Goal: Task Accomplishment & Management: Complete application form

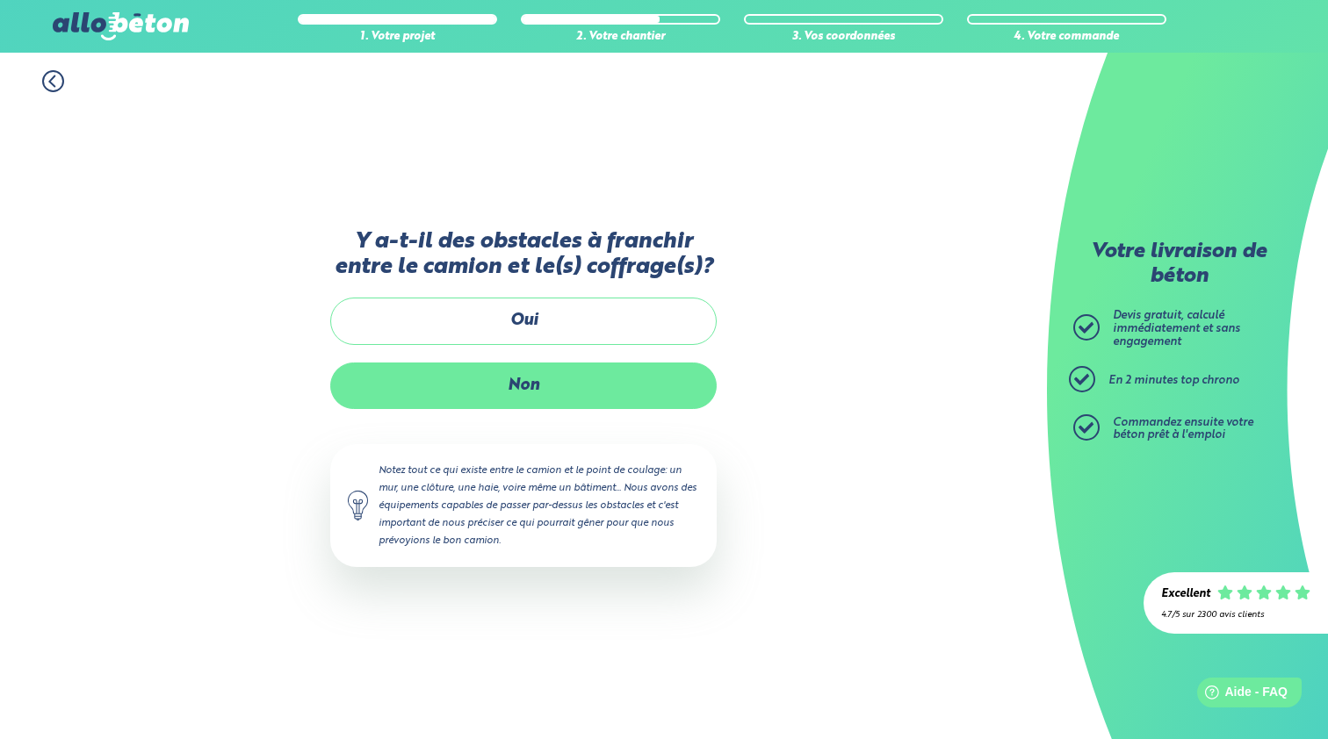
click at [577, 390] on label "Non" at bounding box center [523, 386] width 386 height 47
click at [0, 0] on input "Non" at bounding box center [0, 0] width 0 height 0
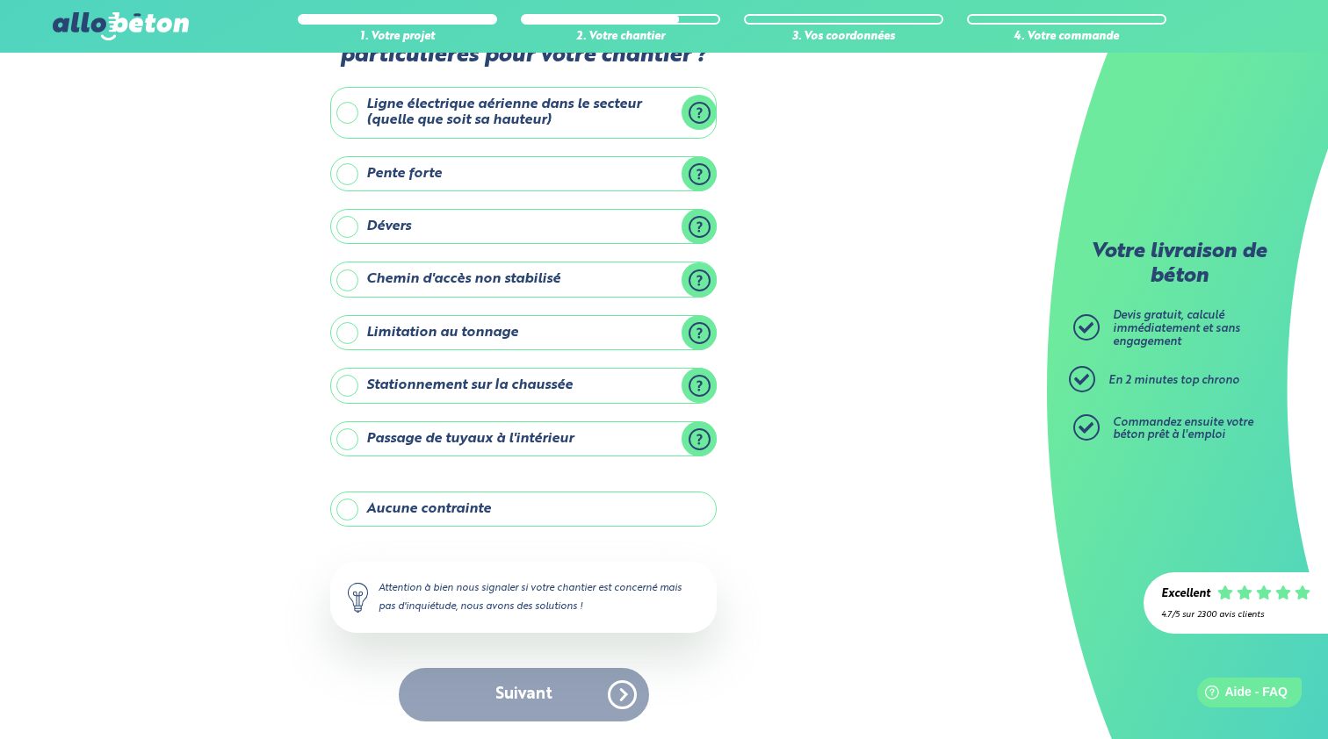
click at [567, 484] on div "Y-a t-il des contraintes particulières pour votre chantier ? Ligne électrique a…" at bounding box center [523, 379] width 386 height 722
click at [561, 514] on label "Aucune contrainte" at bounding box center [523, 509] width 386 height 35
click at [0, 0] on input "Aucune contrainte" at bounding box center [0, 0] width 0 height 0
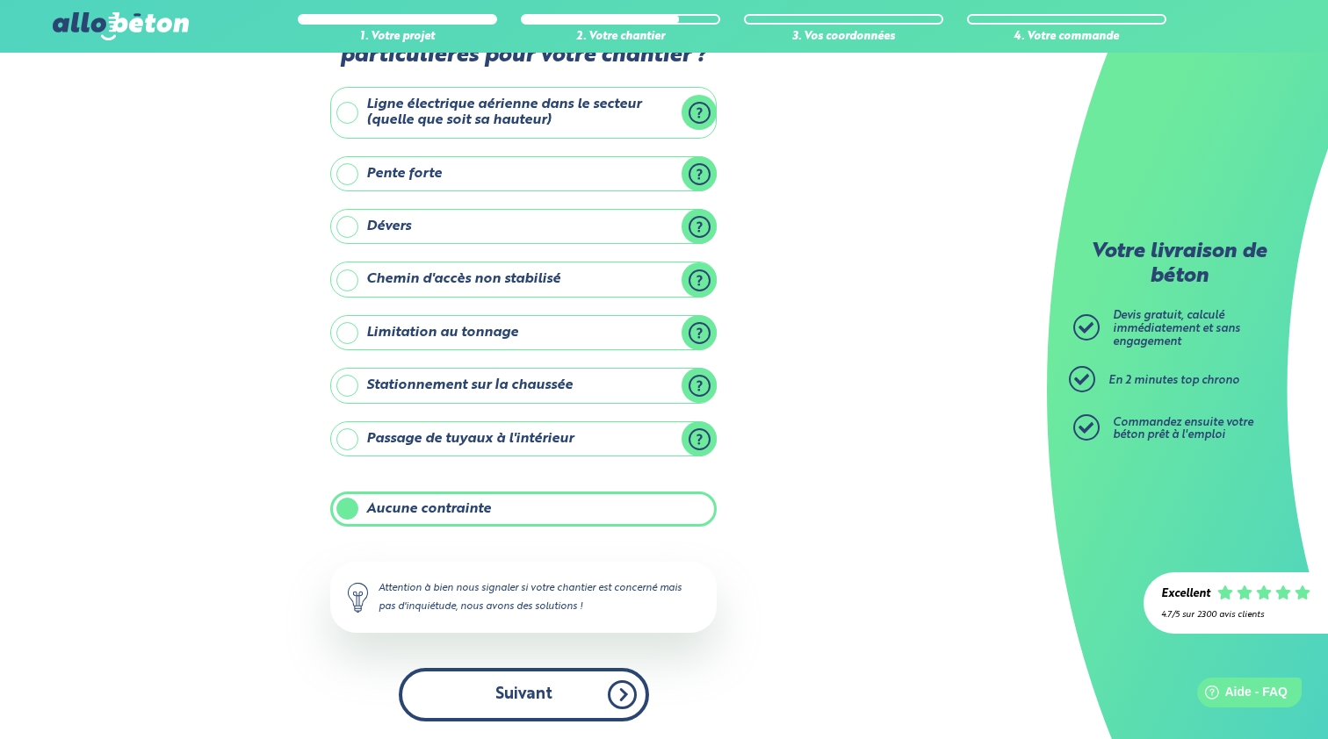
click at [561, 698] on button "Suivant" at bounding box center [524, 695] width 250 height 54
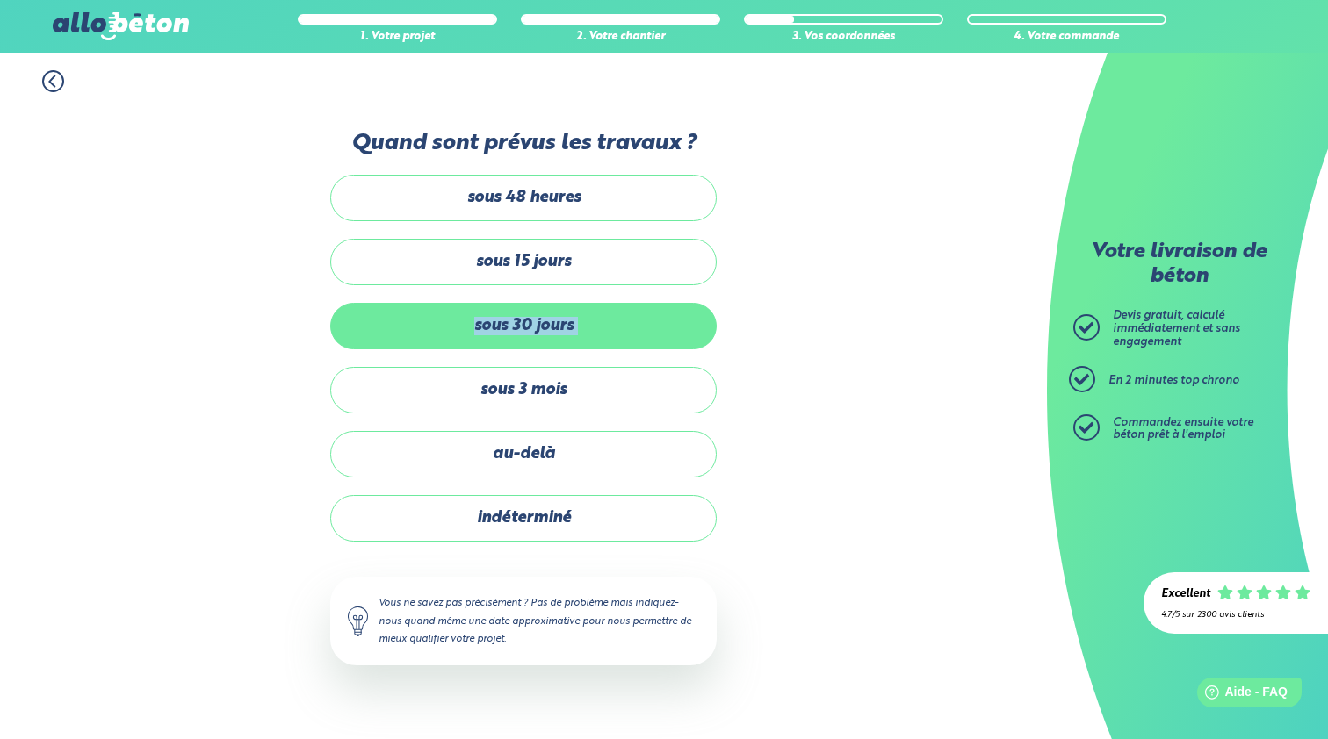
drag, startPoint x: 527, startPoint y: 379, endPoint x: 544, endPoint y: 311, distance: 70.5
click at [544, 311] on div "sous 48 heures sous 15 jours sous 30 jours sous 3 mois au-delà indéterminé" at bounding box center [523, 359] width 386 height 368
click at [541, 340] on label "sous 30 jours" at bounding box center [523, 326] width 386 height 47
click at [0, 0] on input "sous 30 jours" at bounding box center [0, 0] width 0 height 0
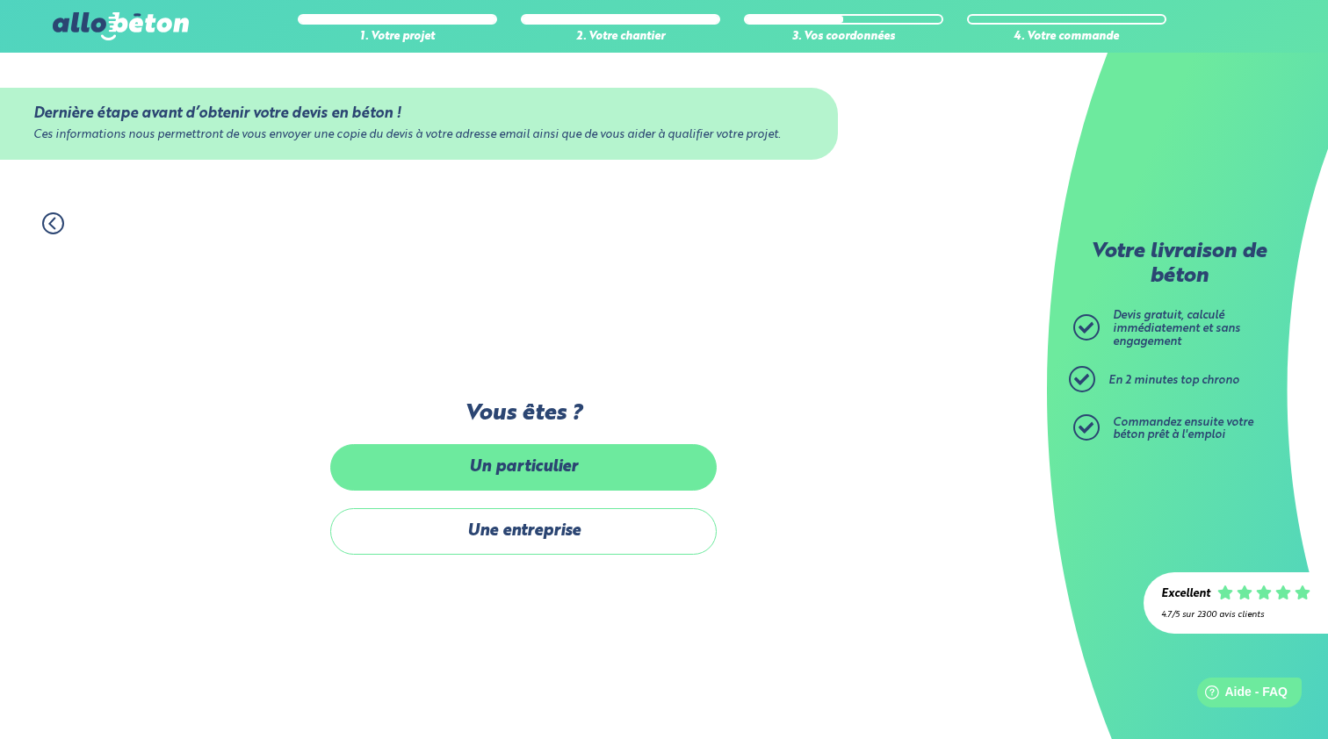
click at [544, 455] on label "Un particulier" at bounding box center [523, 467] width 386 height 47
click at [0, 0] on input "Un particulier" at bounding box center [0, 0] width 0 height 0
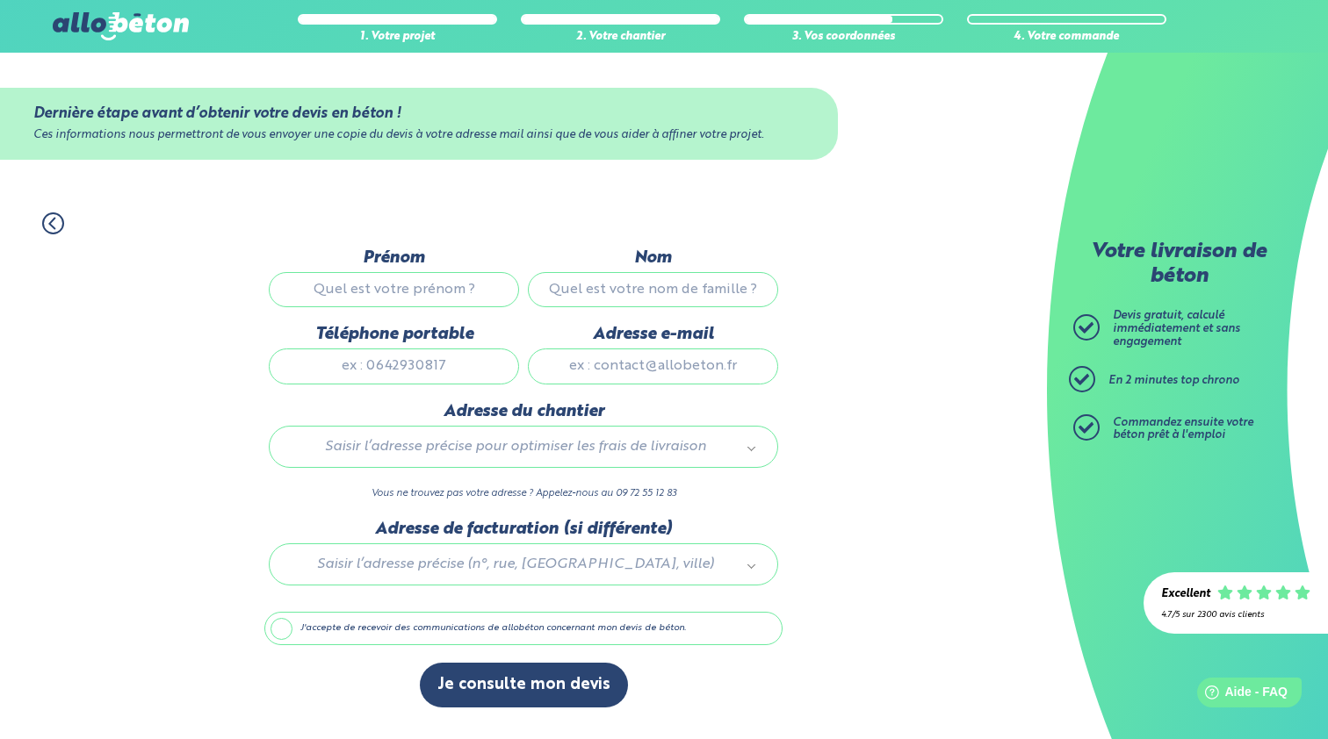
click at [467, 316] on div "Prénom" at bounding box center [393, 286] width 259 height 76
click at [467, 298] on input "Prénom" at bounding box center [394, 289] width 250 height 35
type input "PIERRE"
type input "FAYNOT"
type input "0684615839"
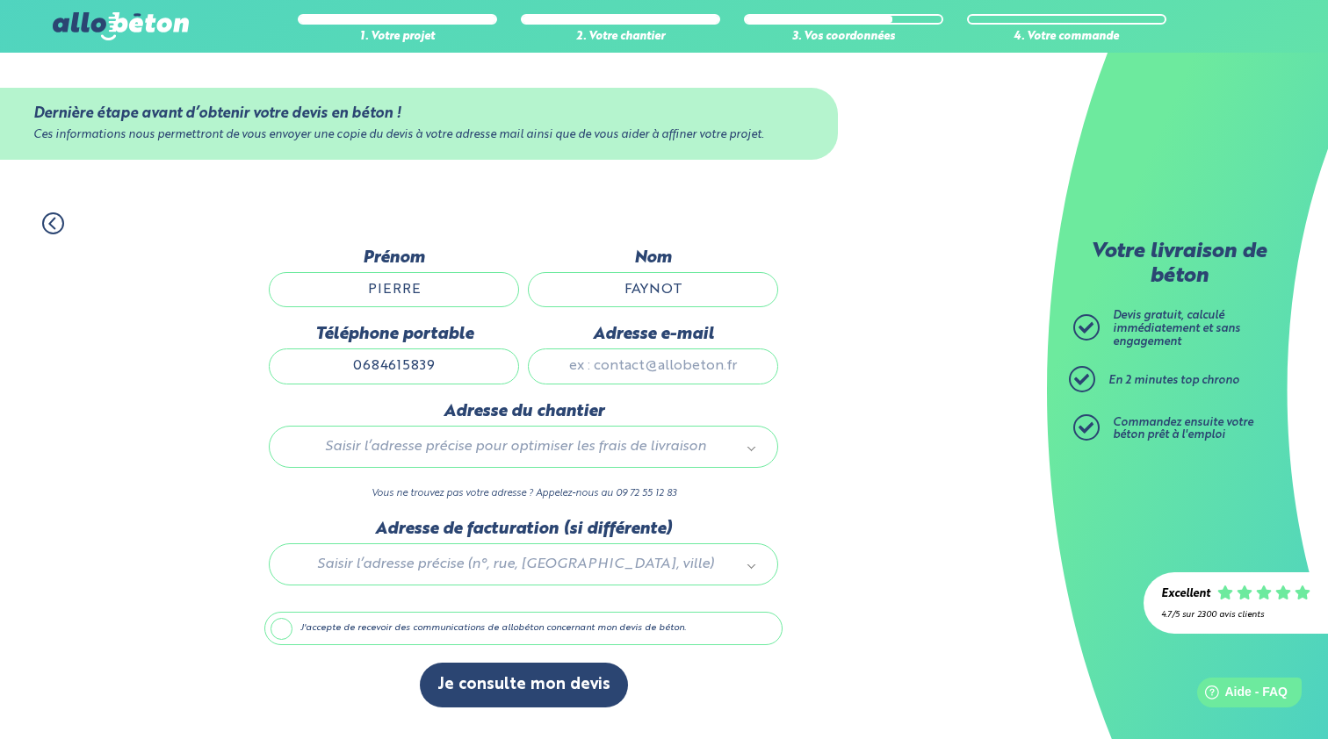
type input "[EMAIL_ADDRESS][DOMAIN_NAME]"
type input "[STREET_ADDRESS][PERSON_NAME] DEVELOPPEMENT, FR30448443334"
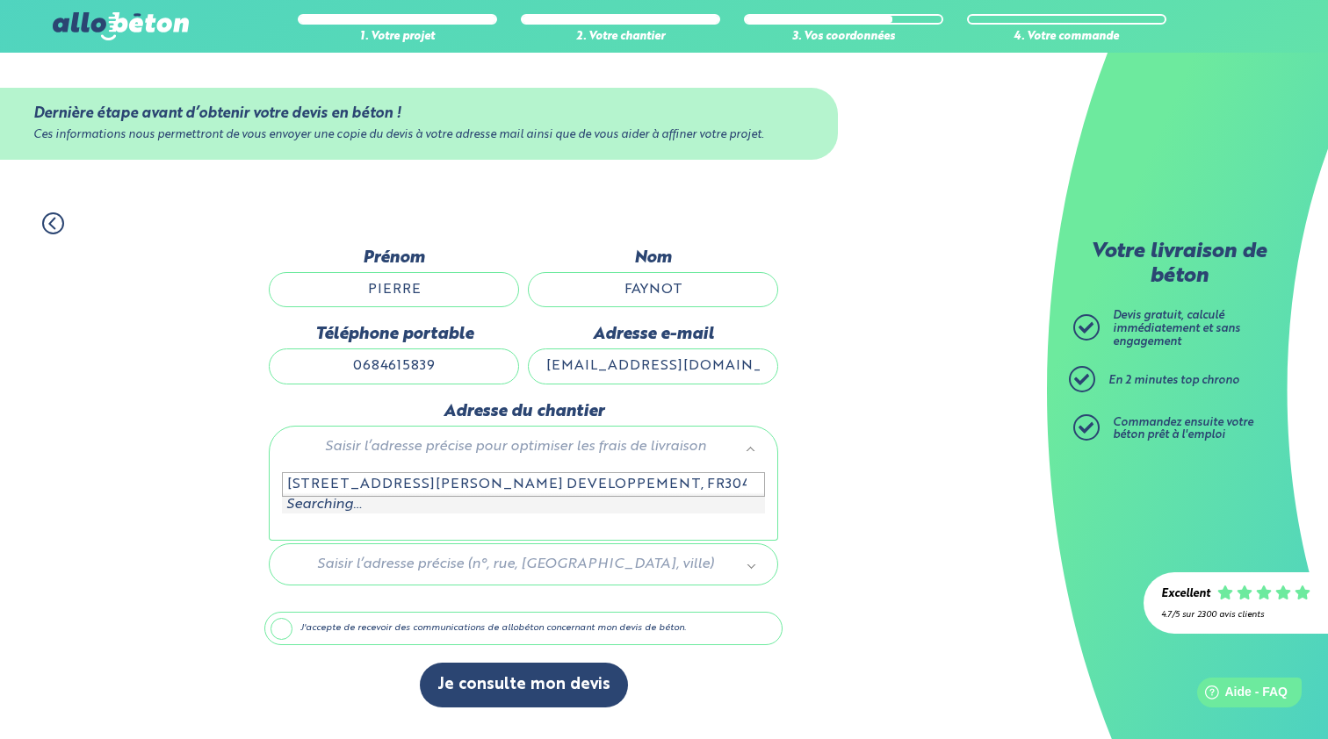
scroll to position [0, 44]
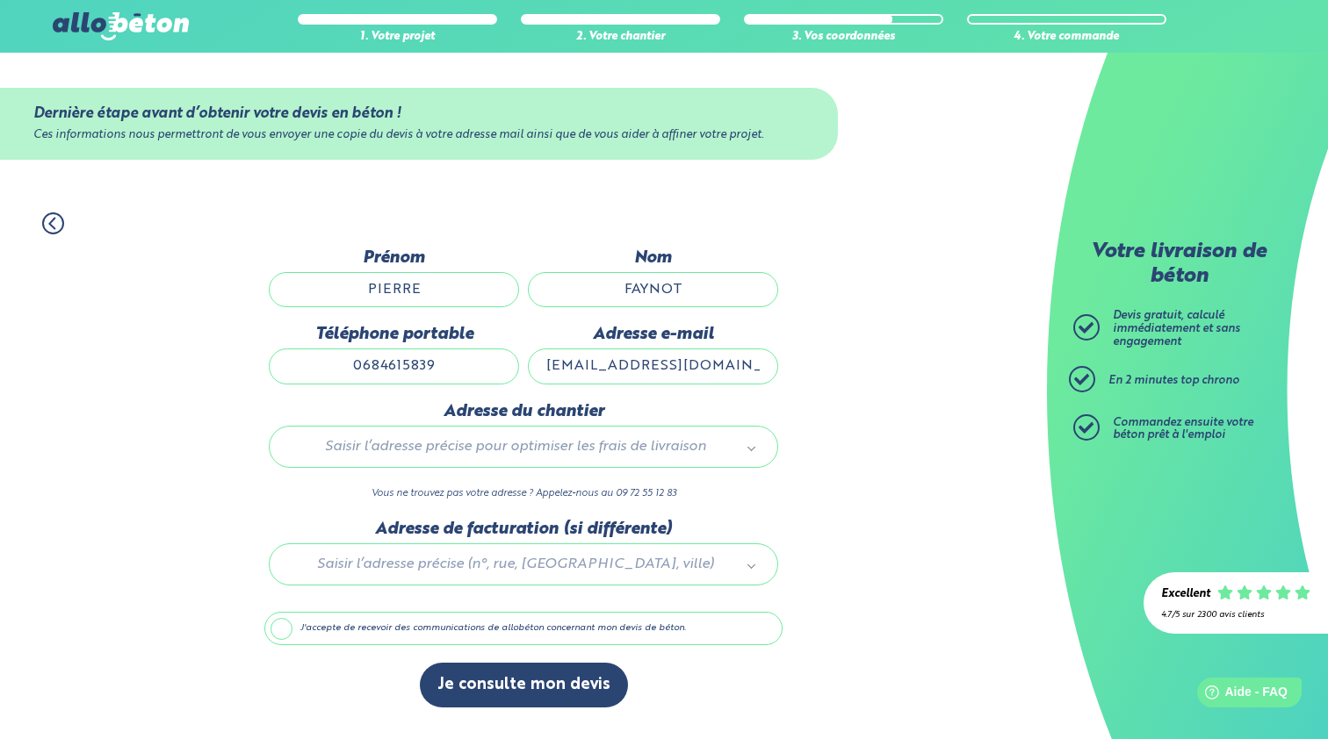
drag, startPoint x: 463, startPoint y: 372, endPoint x: 374, endPoint y: 369, distance: 88.8
drag, startPoint x: 374, startPoint y: 369, endPoint x: 503, endPoint y: 378, distance: 129.4
click at [503, 378] on input "0684615839" at bounding box center [394, 366] width 250 height 35
type input "0652510288"
click at [255, 382] on div "1. Votre projet 2. Votre chantier 3. Vos coordonnées 4. Votre commande Dernière…" at bounding box center [523, 467] width 1047 height 544
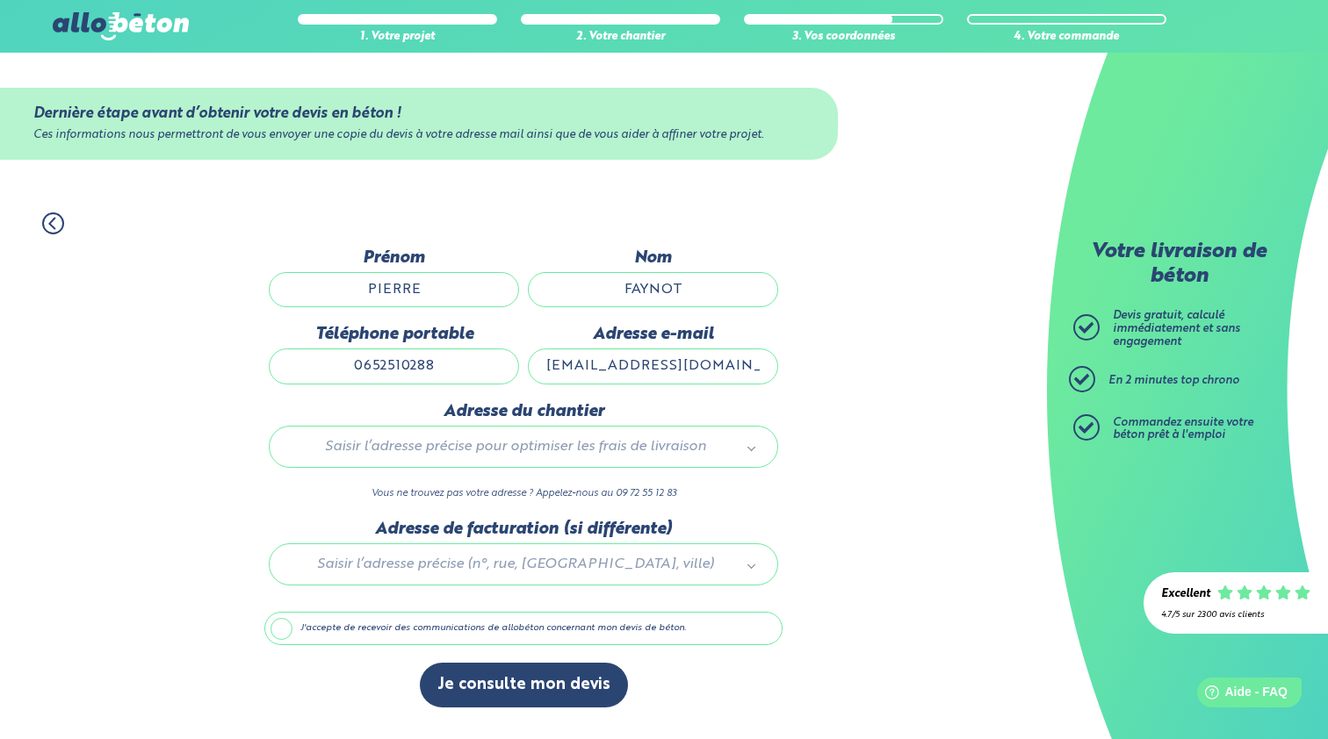
click at [355, 459] on div "Saisir l’adresse précise pour optimiser les frais de livraison" at bounding box center [523, 447] width 509 height 42
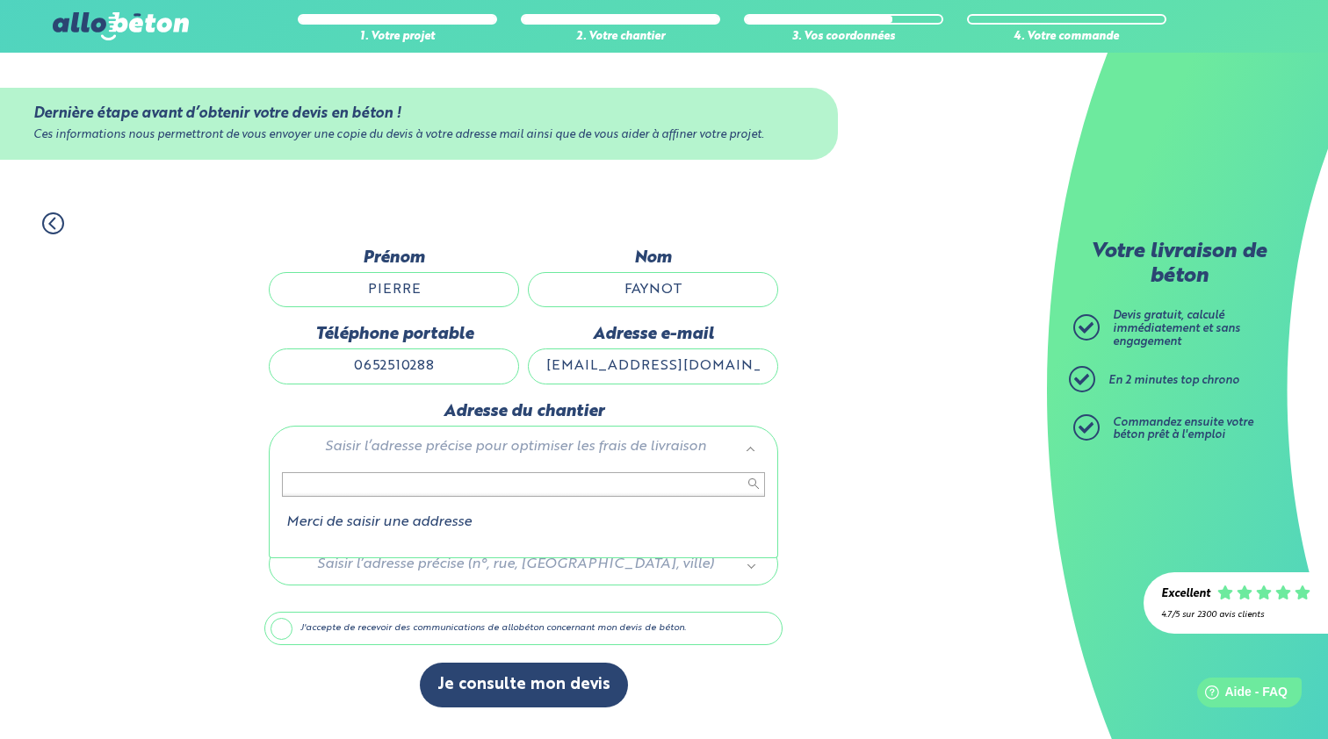
type input "6"
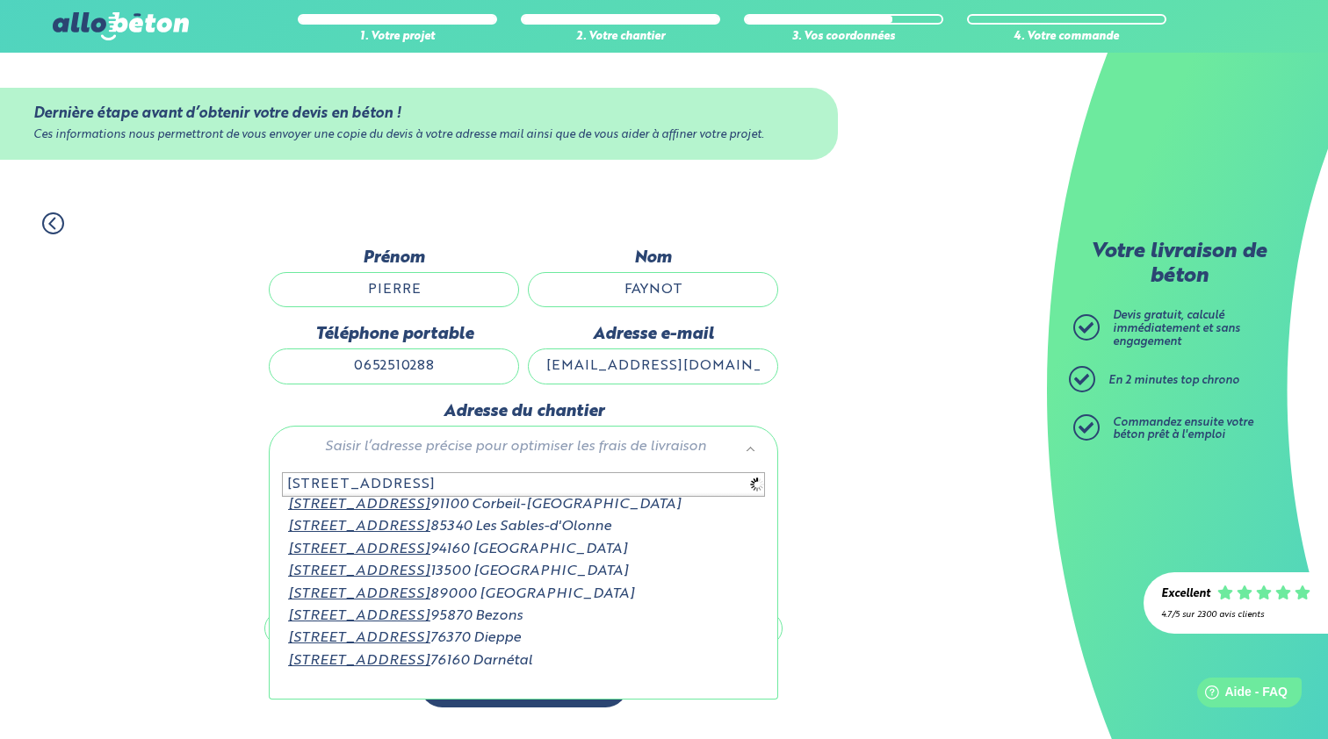
scroll to position [0, 0]
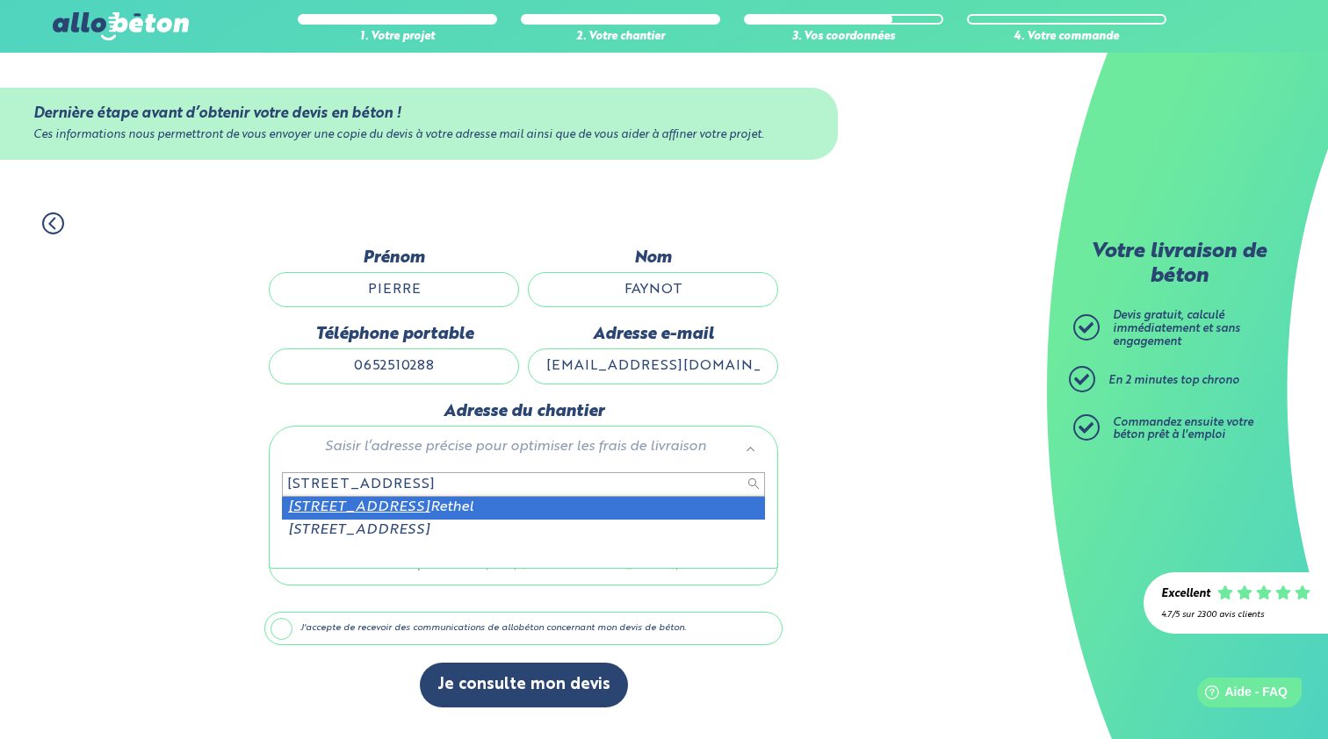
type input "[STREET_ADDRESS]"
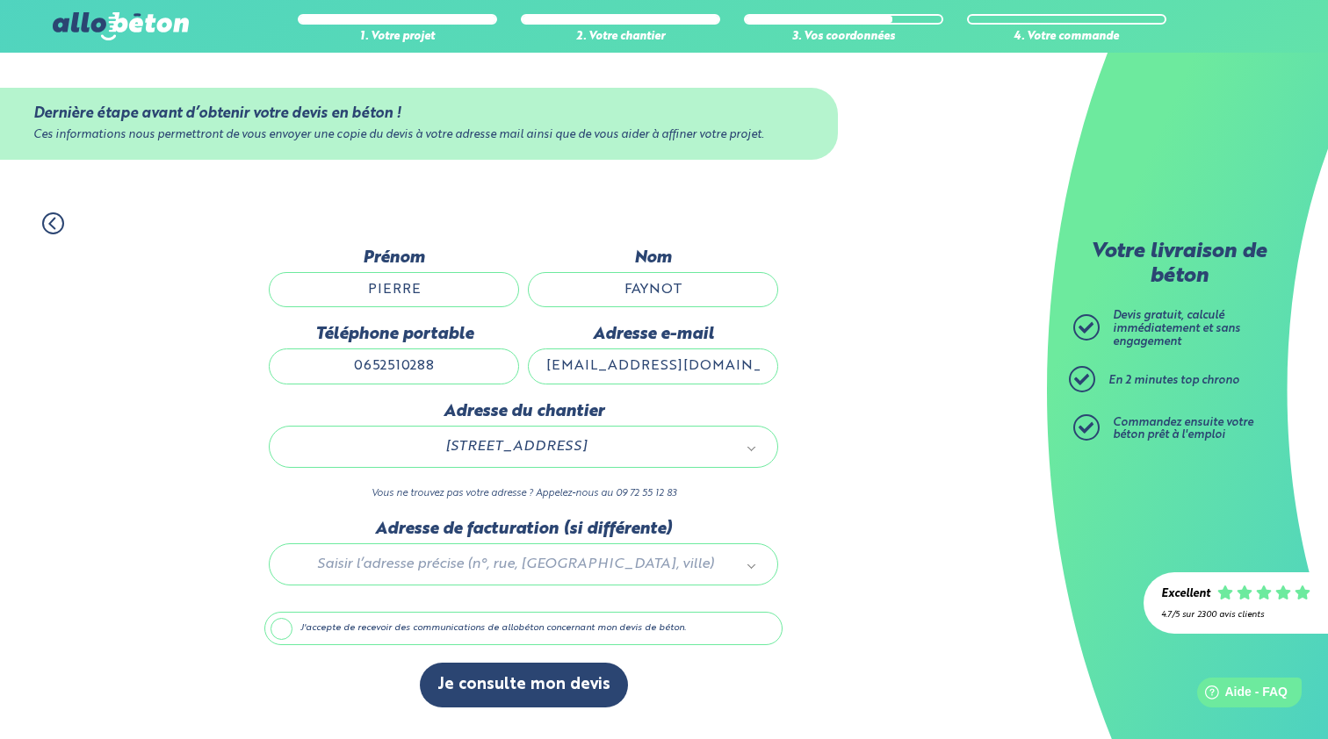
drag, startPoint x: 525, startPoint y: 682, endPoint x: 529, endPoint y: 644, distance: 38.8
click at [529, 644] on div "Dernière étape avant d’obtenir votre devis en béton ! Ces informations nous per…" at bounding box center [523, 486] width 518 height 477
click at [528, 628] on label "J'accepte de recevoir des communications de allobéton concernant mon devis de b…" at bounding box center [523, 628] width 518 height 33
click at [0, 0] on input "J'accepte de recevoir des communications de allobéton concernant mon devis de b…" at bounding box center [0, 0] width 0 height 0
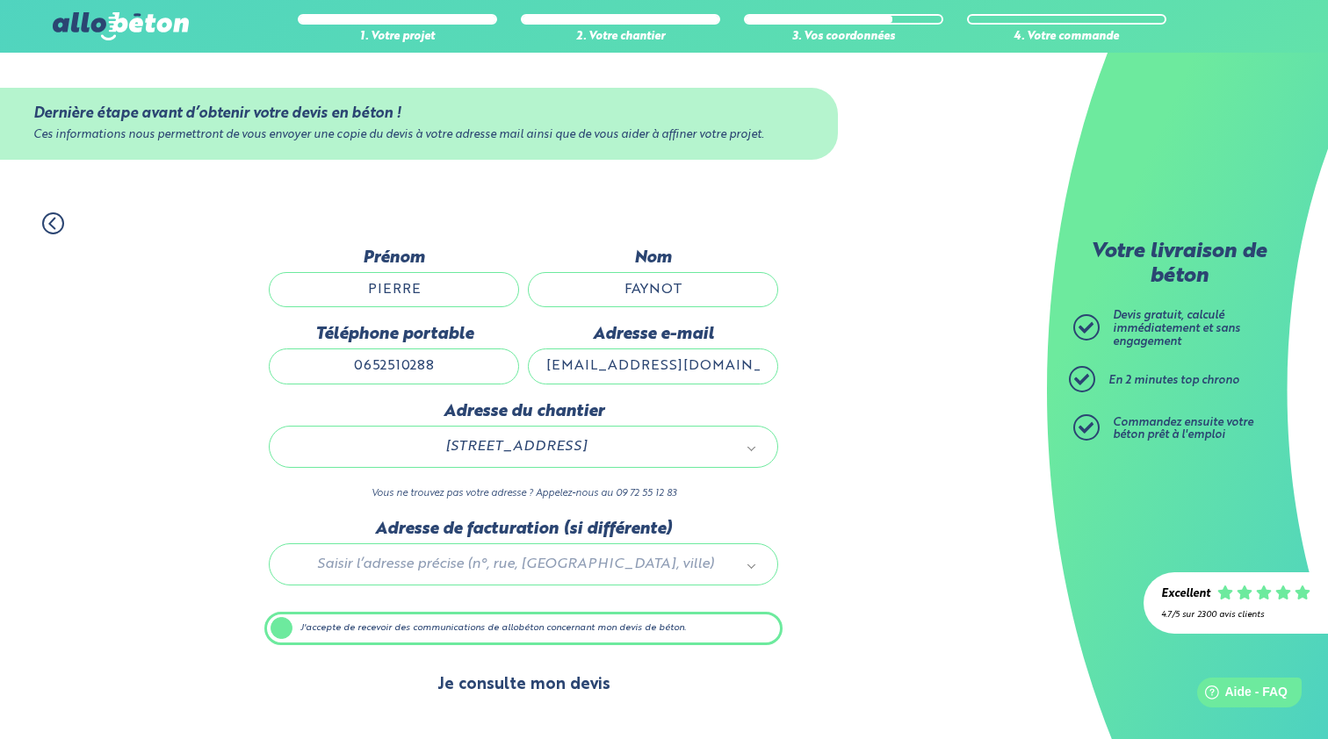
click at [529, 678] on button "Je consulte mon devis" at bounding box center [524, 685] width 208 height 45
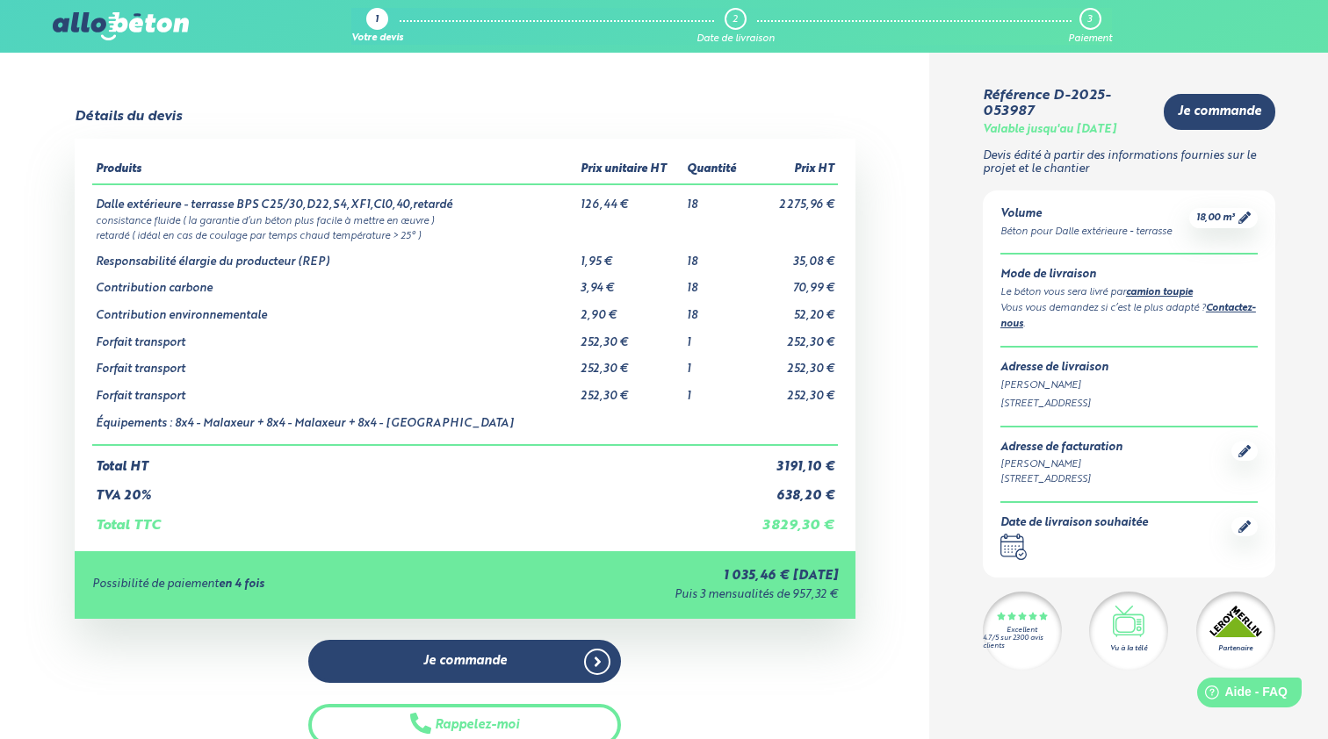
scroll to position [425, 0]
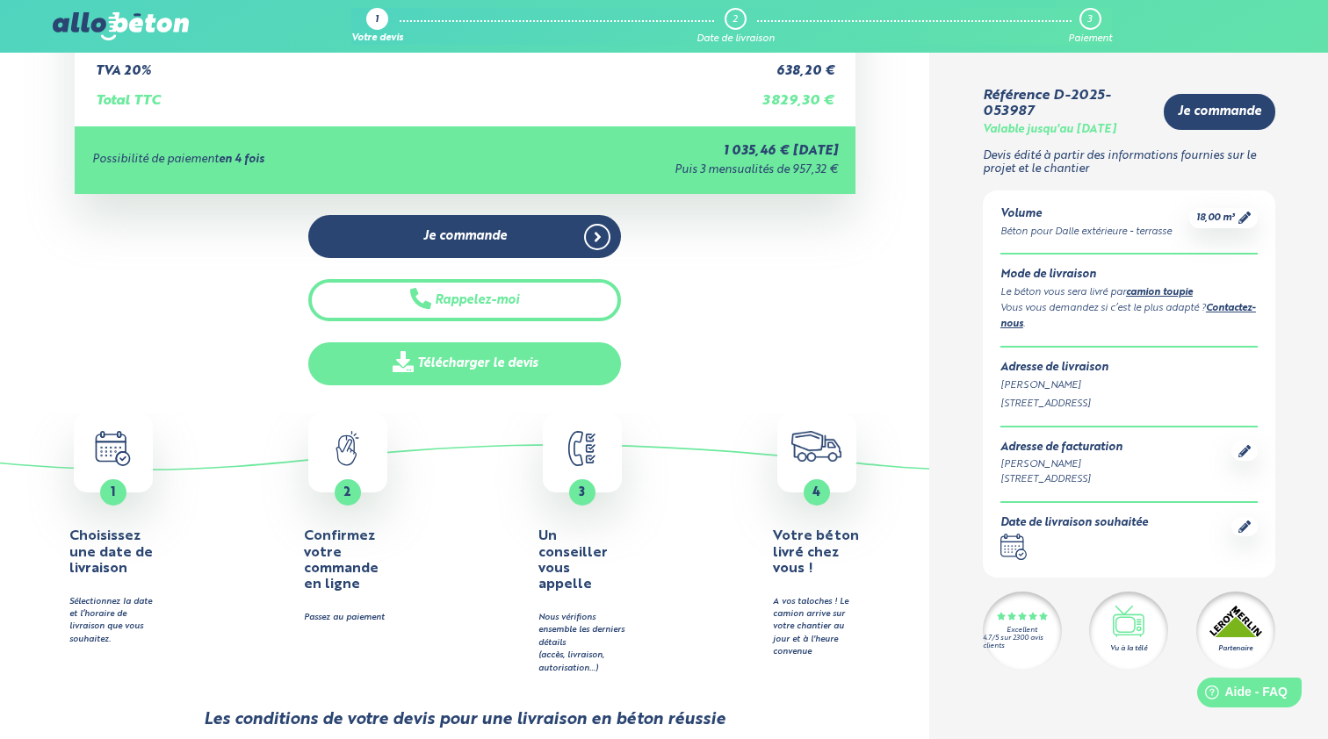
click at [511, 371] on link "Télécharger le devis" at bounding box center [464, 363] width 313 height 43
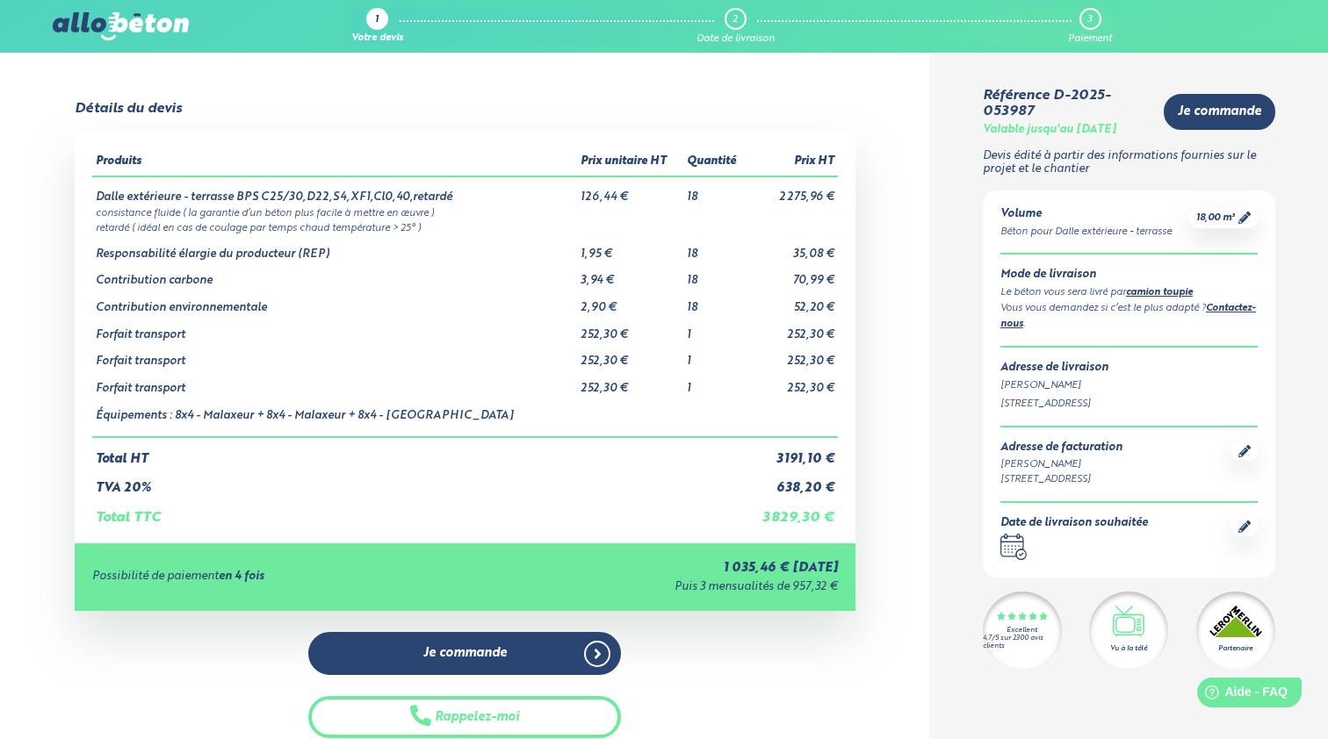
scroll to position [0, 0]
